Goal: Obtain resource: Obtain resource

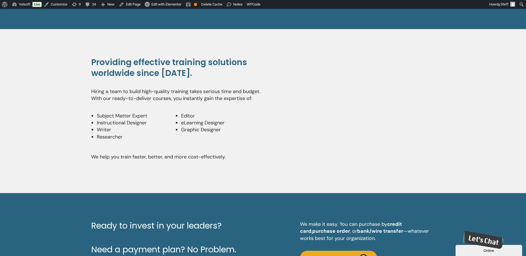
scroll to position [1414, 0]
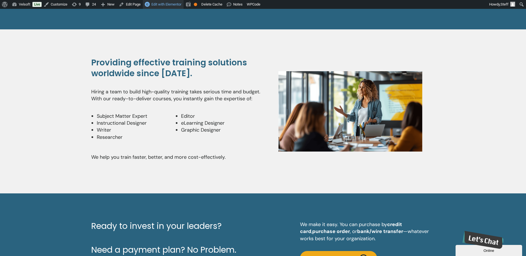
click at [172, 5] on span "Edit with Elementor" at bounding box center [166, 4] width 30 height 4
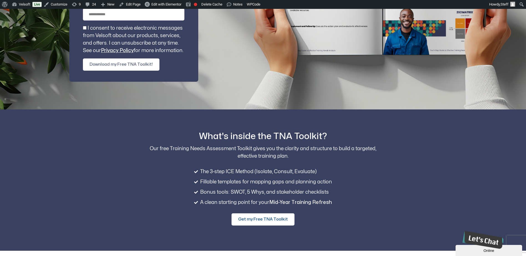
scroll to position [194, 0]
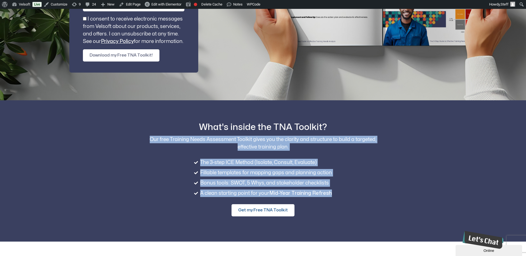
drag, startPoint x: 152, startPoint y: 137, endPoint x: 348, endPoint y: 189, distance: 202.6
click at [348, 189] on div "What's inside the TNA Toolkit? Our free Training Needs Assessment Toolkit gives…" at bounding box center [263, 171] width 344 height 142
copy div "Our free Training Needs Assessment Toolkit gives you the clarity and structure …"
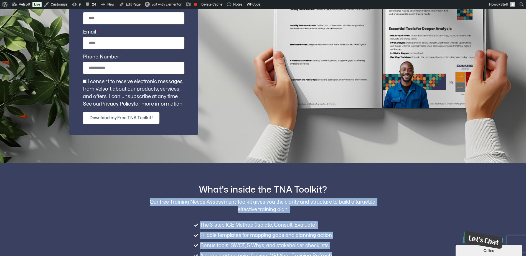
scroll to position [55, 0]
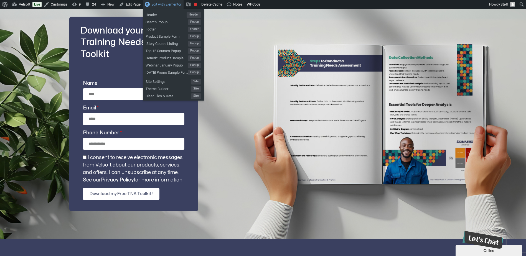
click at [166, 2] on span "Edit with Elementor" at bounding box center [166, 4] width 30 height 4
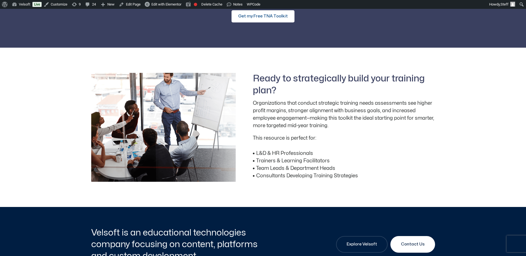
click at [271, 16] on span "Get my Free TNA Toolkit" at bounding box center [263, 16] width 50 height 7
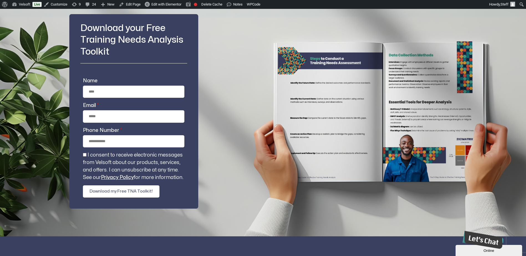
scroll to position [55, 0]
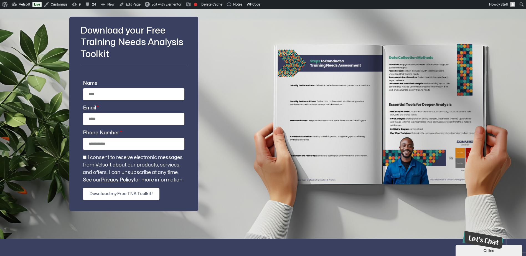
click at [116, 30] on h2 "Download your Free Training Needs Analysis Toolkit" at bounding box center [133, 43] width 107 height 36
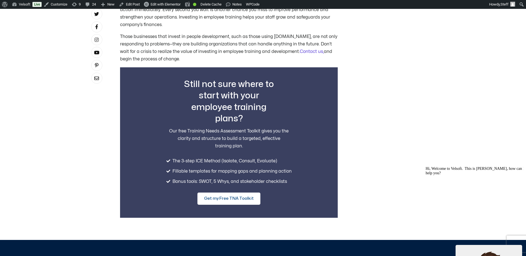
scroll to position [1885, 0]
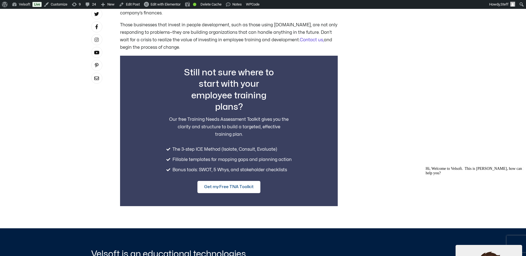
click at [232, 181] on link "Get my Free TNA Toolkit" at bounding box center [228, 187] width 63 height 12
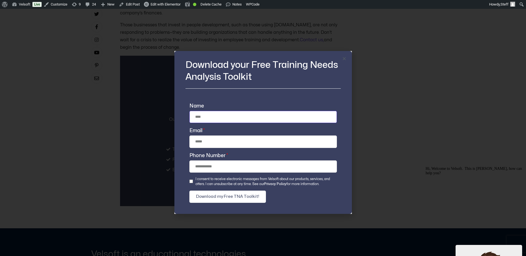
click at [241, 114] on input "Name" at bounding box center [262, 117] width 147 height 12
type input "**********"
click at [214, 194] on span "Download my Free TNA Toolkit!" at bounding box center [227, 197] width 63 height 7
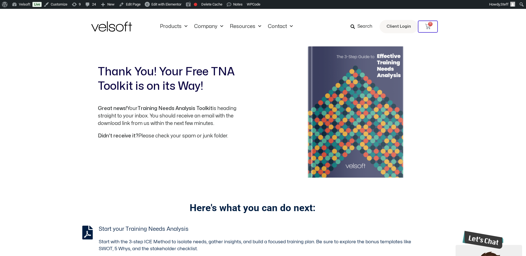
drag, startPoint x: 498, startPoint y: 265, endPoint x: 504, endPoint y: 249, distance: 16.5
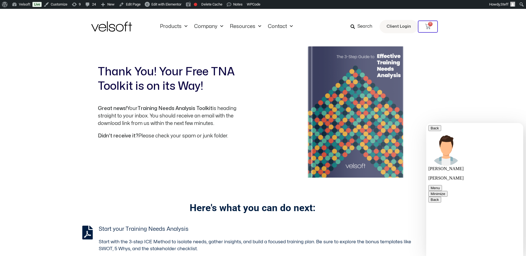
scroll to position [21, 0]
type textarea "**********"
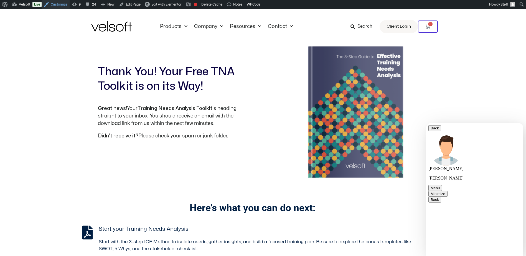
scroll to position [40, 0]
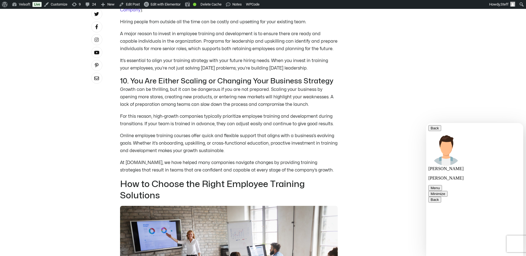
scroll to position [1303, 0]
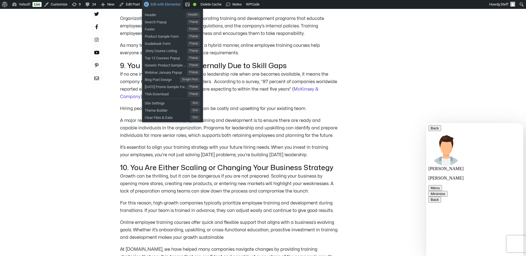
click at [168, 4] on span "Edit with Elementor" at bounding box center [166, 4] width 30 height 4
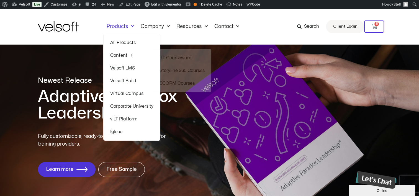
click at [128, 42] on link "All Products" at bounding box center [131, 42] width 43 height 13
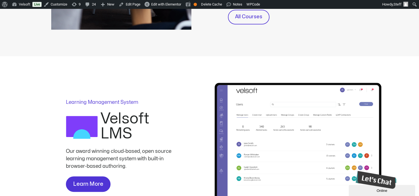
scroll to position [388, 0]
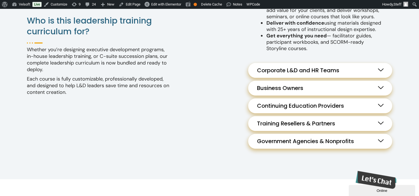
scroll to position [610, 0]
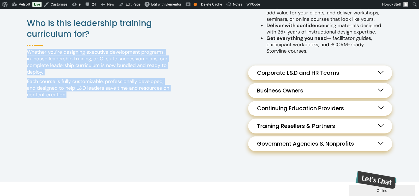
drag, startPoint x: 29, startPoint y: 55, endPoint x: 178, endPoint y: 70, distance: 150.0
click at [178, 70] on div "**********" at bounding box center [138, 59] width 222 height 83
copy div "Whether you’re designing executive development programs, in-house leadership tr…"
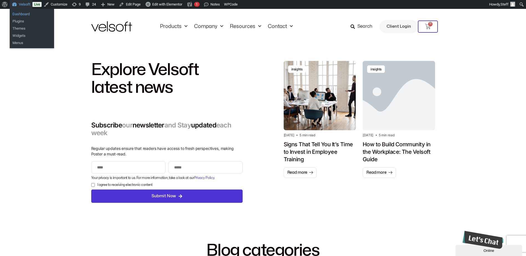
click at [19, 13] on link "Dashboard" at bounding box center [32, 14] width 44 height 7
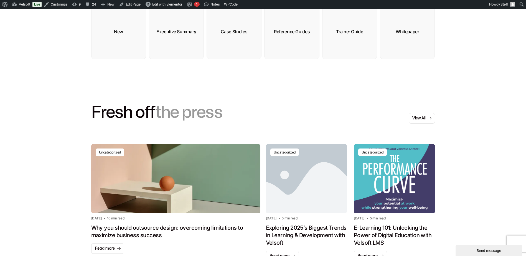
scroll to position [277, 0]
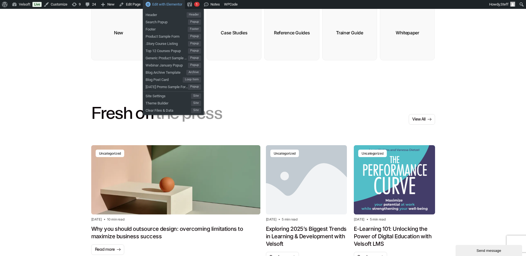
click at [175, 4] on span "Edit with Elementor" at bounding box center [167, 4] width 30 height 4
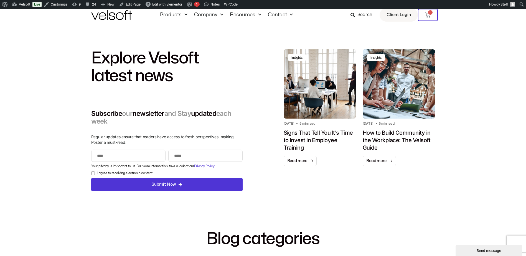
scroll to position [0, 0]
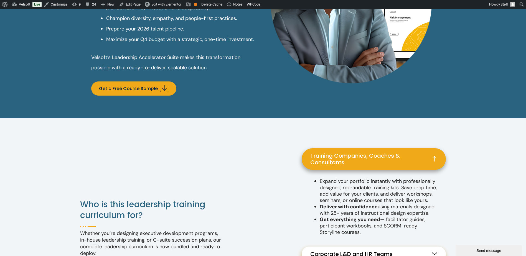
scroll to position [471, 0]
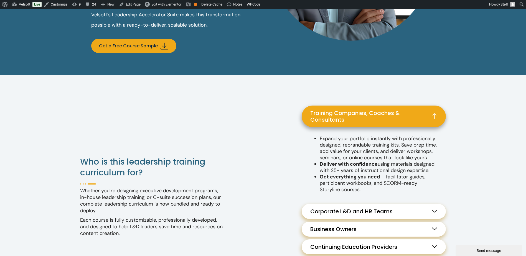
click at [372, 117] on span "Training Companies, Coaches & Consultants" at bounding box center [373, 116] width 127 height 13
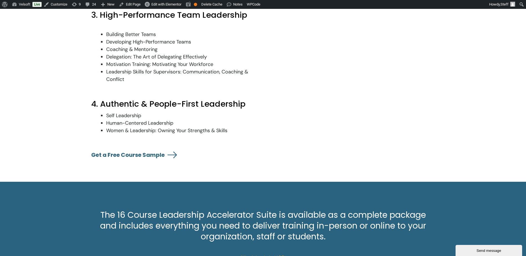
scroll to position [915, 0]
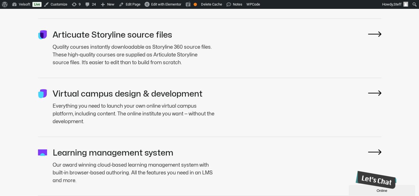
scroll to position [1636, 0]
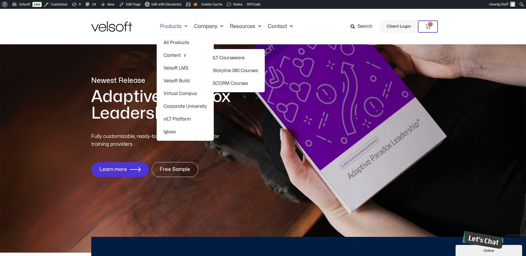
click at [180, 39] on link "All Products" at bounding box center [185, 42] width 43 height 13
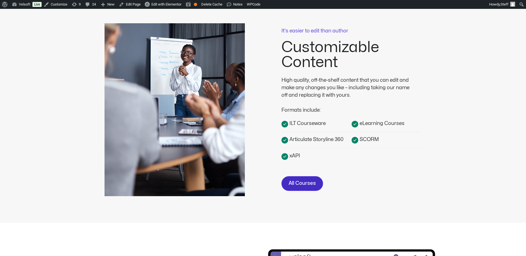
click at [303, 186] on span "All Courses" at bounding box center [302, 184] width 27 height 8
